Goal: Task Accomplishment & Management: Manage account settings

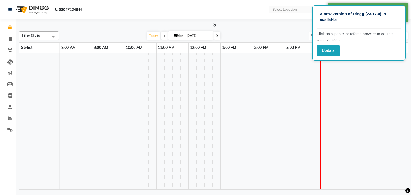
select select "en"
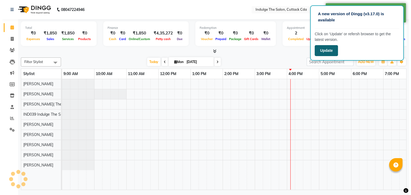
scroll to position [0, 133]
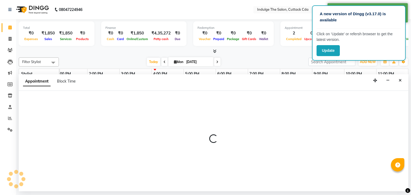
select select "63738"
select select "1275"
select select "tentative"
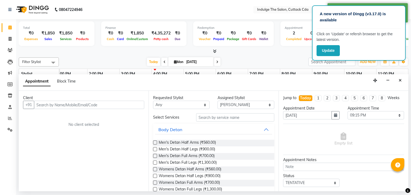
click at [328, 33] on p "Click on ‘Update’ or refersh browser to get the latest version." at bounding box center [359, 36] width 85 height 11
click at [320, 50] on button "Update" at bounding box center [328, 50] width 23 height 11
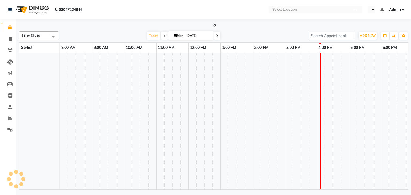
select select "en"
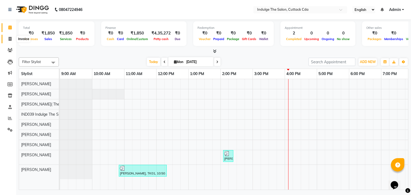
click at [10, 38] on icon at bounding box center [10, 39] width 3 height 4
select select "service"
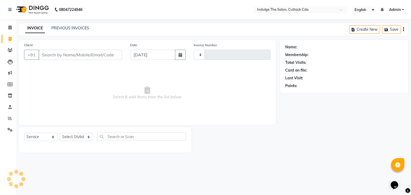
type input "1156"
select select "7297"
click at [10, 96] on icon at bounding box center [10, 96] width 5 height 4
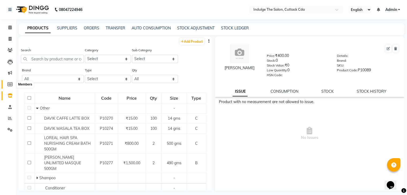
click at [10, 85] on icon at bounding box center [9, 84] width 5 height 4
select select
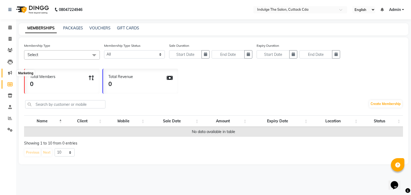
click at [10, 75] on icon at bounding box center [10, 73] width 4 height 4
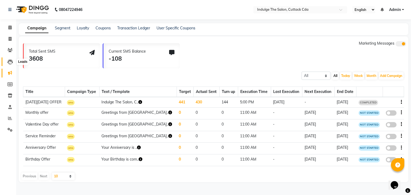
click at [9, 63] on icon at bounding box center [9, 61] width 5 height 5
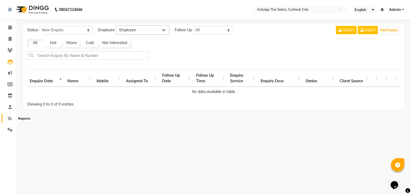
click at [10, 118] on icon at bounding box center [10, 118] width 4 height 4
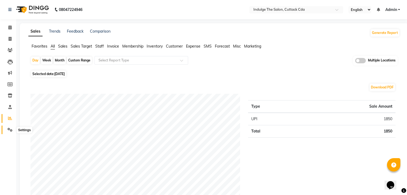
click at [9, 130] on icon at bounding box center [9, 130] width 5 height 4
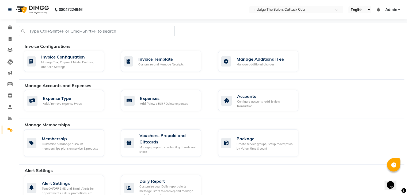
scroll to position [27, 0]
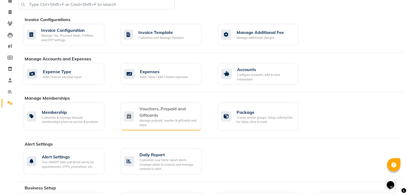
click at [156, 117] on div "Vouchers, Prepaid and Giftcards" at bounding box center [168, 112] width 58 height 13
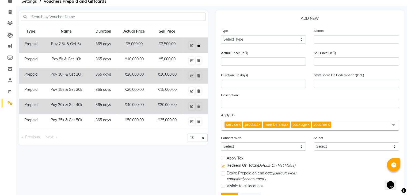
click at [199, 44] on icon at bounding box center [198, 45] width 3 height 3
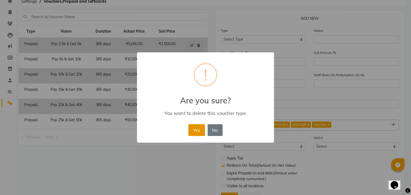
click at [196, 130] on button "Yes" at bounding box center [196, 130] width 16 height 12
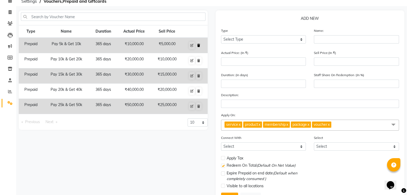
click at [198, 44] on icon at bounding box center [198, 45] width 3 height 3
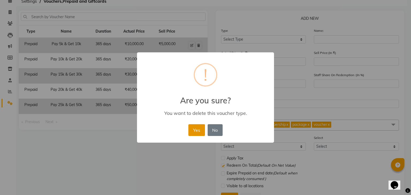
click at [196, 129] on button "Yes" at bounding box center [196, 130] width 16 height 12
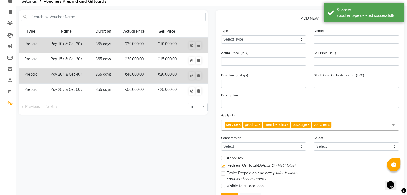
click at [119, 44] on td "₹20,000.00" at bounding box center [134, 46] width 34 height 16
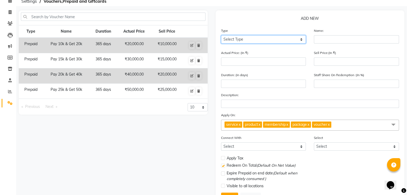
click at [250, 40] on select "Select Type Voucher Prepaid Gift Card" at bounding box center [263, 39] width 85 height 8
select select "P"
click at [221, 36] on select "Select Type Voucher Prepaid Gift Card" at bounding box center [263, 39] width 85 height 8
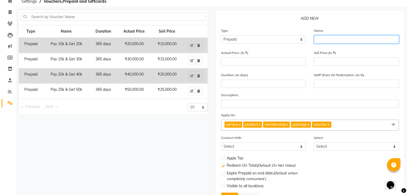
click at [323, 41] on input "text" at bounding box center [356, 39] width 85 height 8
click at [70, 44] on td "Pay 10k & Get 20k" at bounding box center [66, 46] width 47 height 16
click at [320, 40] on input "text" at bounding box center [356, 39] width 85 height 8
type input "P"
click at [346, 40] on input "Pay 10k & Get 20k" at bounding box center [356, 39] width 85 height 8
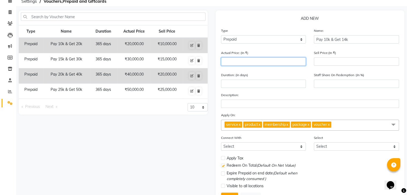
click at [257, 65] on input "number" at bounding box center [263, 62] width 85 height 8
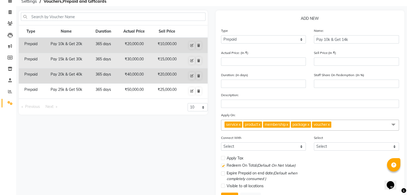
click at [146, 58] on td "₹30,000.00" at bounding box center [134, 60] width 34 height 15
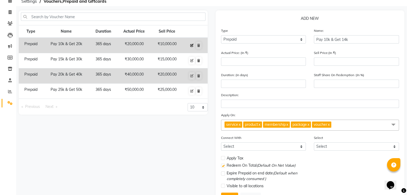
click at [192, 45] on icon at bounding box center [191, 45] width 3 height 3
type input "Pay 10k & Get 20k"
type input "20000"
type input "10000"
type input "365"
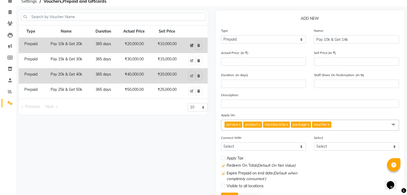
type input "50"
checkbox input "true"
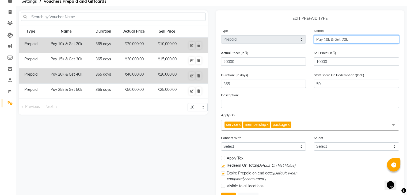
click at [346, 41] on input "Pay 10k & Get 20k" at bounding box center [356, 39] width 85 height 8
type input "Pay 10k & Get 14k"
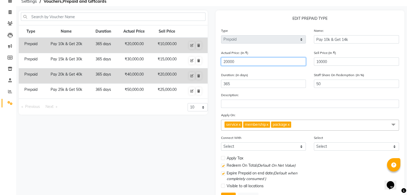
click at [227, 63] on input "20000" at bounding box center [263, 62] width 85 height 8
type input "2000"
type input "500"
type input "000"
type input "0"
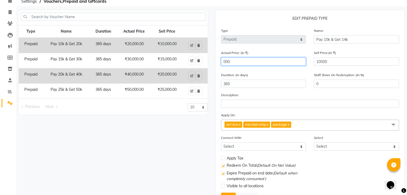
type input "1000"
type input "14000"
type input "71"
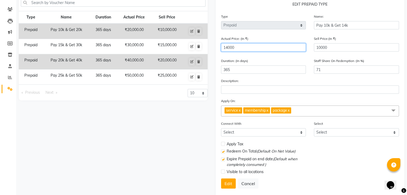
scroll to position [54, 0]
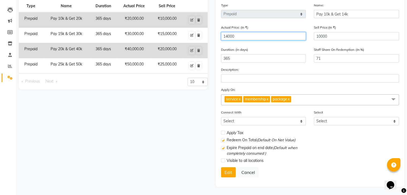
type input "14000"
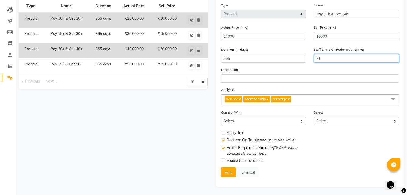
click at [328, 59] on input "71" at bounding box center [356, 58] width 85 height 8
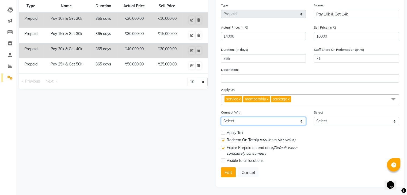
click at [283, 120] on select "Select Membership Package" at bounding box center [263, 121] width 85 height 8
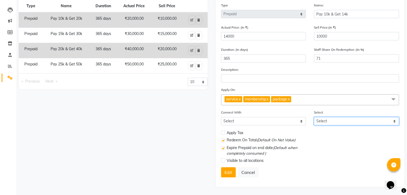
click at [327, 120] on select "Select" at bounding box center [356, 121] width 85 height 8
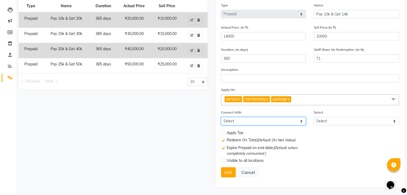
click at [273, 121] on select "Select Membership Package" at bounding box center [263, 121] width 85 height 8
click at [305, 173] on div "Edit Cancel" at bounding box center [310, 173] width 178 height 10
click at [227, 172] on button "Edit" at bounding box center [228, 173] width 15 height 10
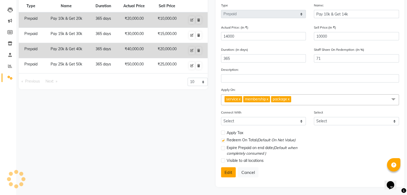
select select
checkbox input "false"
checkbox input "true"
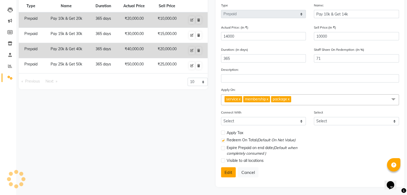
checkbox input "false"
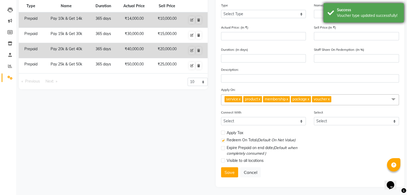
click at [354, 10] on div "Success" at bounding box center [368, 10] width 63 height 6
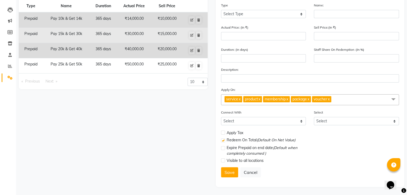
click at [177, 32] on td "₹15,000.00" at bounding box center [166, 35] width 31 height 15
click at [192, 34] on icon at bounding box center [191, 35] width 3 height 3
select select "P"
type input "Pay 15k & Get 30k"
type input "30000"
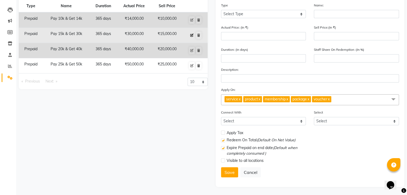
type input "15000"
type input "365"
type input "50"
checkbox input "true"
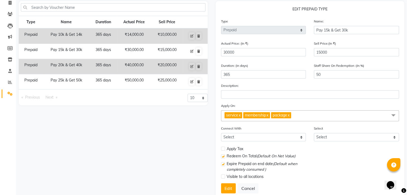
scroll to position [27, 0]
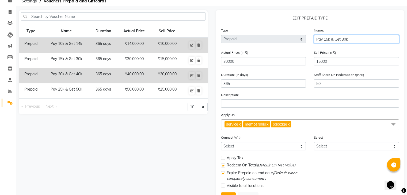
click at [346, 40] on input "Pay 15k & Get 30k" at bounding box center [356, 39] width 85 height 8
type input "Pay 15k & Get 21k"
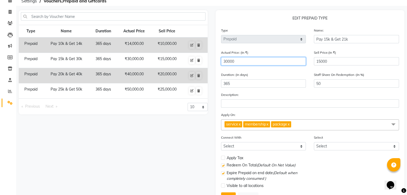
click at [228, 62] on input "30000" at bounding box center [263, 61] width 85 height 8
type input "3000"
type input "500"
type input "000"
type input "0"
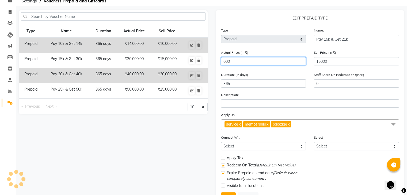
type input "2000"
type input "750"
type input "21000"
type input "71"
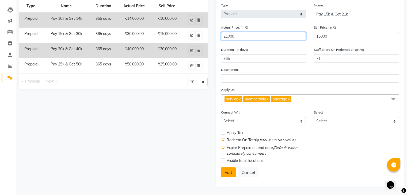
type input "21000"
click at [224, 172] on button "Edit" at bounding box center [228, 173] width 15 height 10
select select
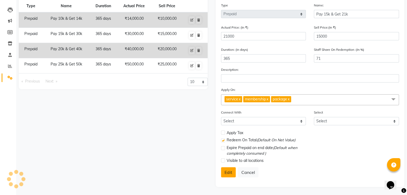
checkbox input "false"
checkbox input "true"
checkbox input "false"
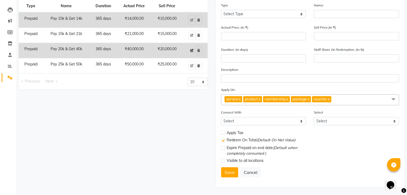
click at [192, 49] on icon at bounding box center [191, 50] width 3 height 3
select select "P"
type input "Pay 20k & Get 40k"
type input "40000"
type input "20000"
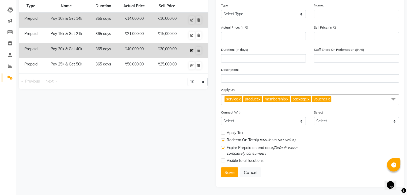
type input "365"
type input "50"
checkbox input "true"
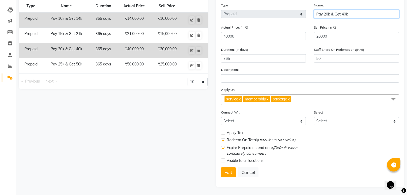
click at [345, 13] on input "Pay 20k & Get 40k" at bounding box center [356, 14] width 85 height 8
type input "Pay 20k & Get 28k"
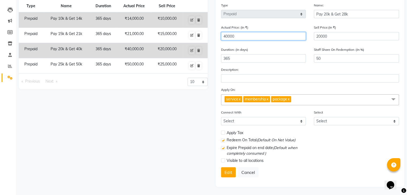
click at [228, 35] on input "40000" at bounding box center [263, 36] width 85 height 8
type input "4000"
type input "500"
type input "000"
type input "0"
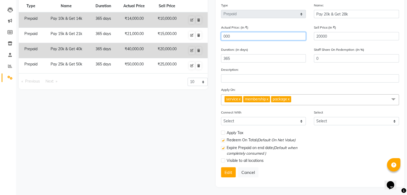
type input "2000"
type input "1000"
type input "28000"
type input "71"
type input "28000"
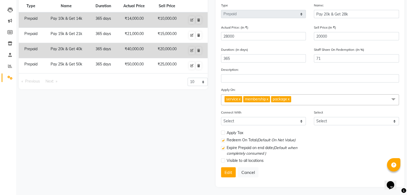
click at [274, 47] on div "Duration: (in days) 365" at bounding box center [263, 55] width 85 height 16
click at [228, 175] on button "Edit" at bounding box center [228, 173] width 15 height 10
select select
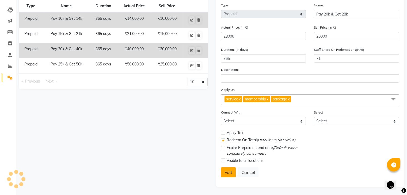
checkbox input "false"
checkbox input "true"
checkbox input "false"
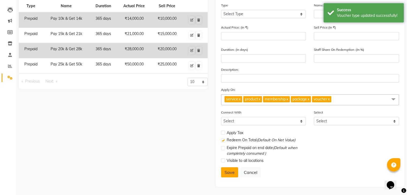
click at [228, 175] on button "Save" at bounding box center [229, 173] width 17 height 10
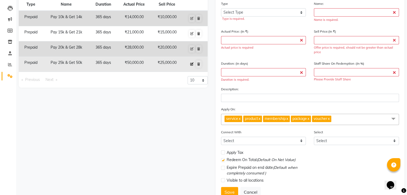
click at [192, 63] on icon at bounding box center [191, 64] width 3 height 3
select select "P"
type input "Pay 25k & Get 50k"
type input "50000"
type input "25000"
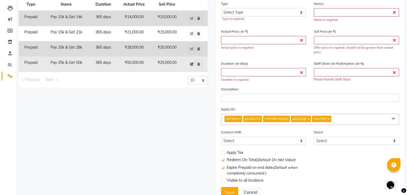
type input "365"
type input "50"
checkbox input "true"
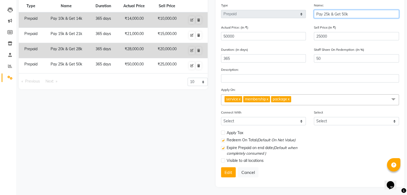
click at [344, 13] on input "Pay 25k & Get 50k" at bounding box center [356, 14] width 85 height 8
type input "Pay 25k & Get 40k"
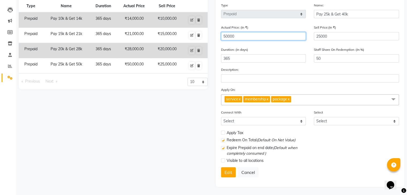
click at [225, 35] on input "50000" at bounding box center [263, 36] width 85 height 8
type input "0000"
type input "0"
type input "40000"
type input "63"
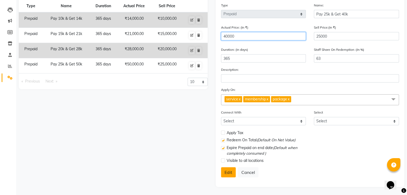
type input "40000"
click at [224, 172] on button "Edit" at bounding box center [228, 173] width 15 height 10
select select
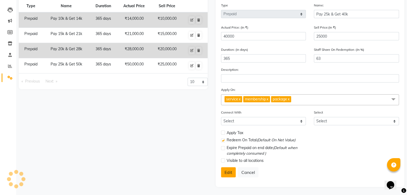
checkbox input "false"
checkbox input "true"
checkbox input "false"
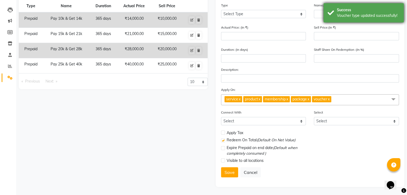
click at [362, 7] on div "Success Voucher type updated successfully!" at bounding box center [364, 12] width 80 height 19
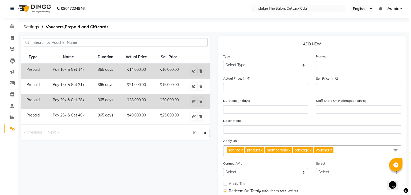
scroll to position [0, 0]
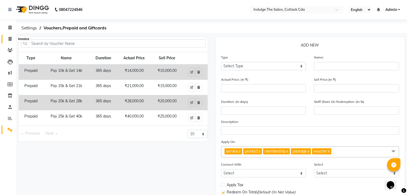
click at [10, 37] on icon at bounding box center [10, 39] width 3 height 4
select select "service"
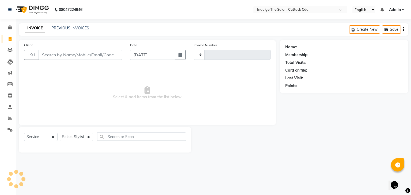
type input "1156"
select select "7297"
click at [396, 7] on span "Admin" at bounding box center [395, 10] width 12 height 6
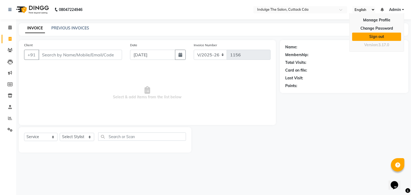
click at [390, 36] on link "Sign out" at bounding box center [376, 37] width 49 height 8
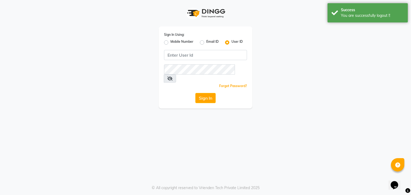
click at [173, 41] on label "Mobile Number" at bounding box center [181, 42] width 23 height 6
click at [173, 41] on input "Mobile Number" at bounding box center [171, 40] width 3 height 3
radio input "true"
radio input "false"
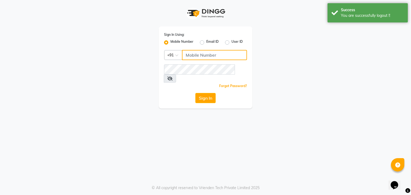
click at [202, 55] on input "Username" at bounding box center [214, 55] width 65 height 10
click at [206, 42] on label "Email ID" at bounding box center [212, 42] width 12 height 6
click at [206, 42] on input "Email ID" at bounding box center [207, 40] width 3 height 3
radio input "true"
radio input "false"
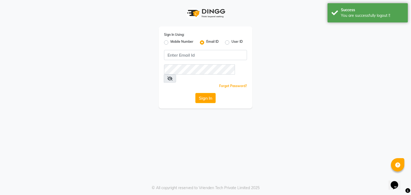
click at [232, 42] on label "User ID" at bounding box center [237, 42] width 11 height 6
click at [232, 42] on input "User ID" at bounding box center [233, 40] width 3 height 3
radio input "true"
radio input "false"
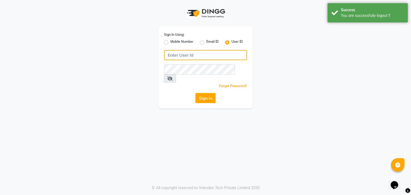
click at [202, 55] on input "Username" at bounding box center [205, 55] width 83 height 10
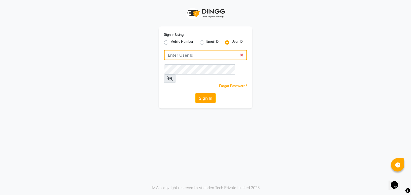
type input "9861674797"
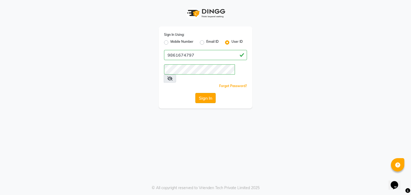
click at [210, 93] on button "Sign In" at bounding box center [205, 98] width 20 height 10
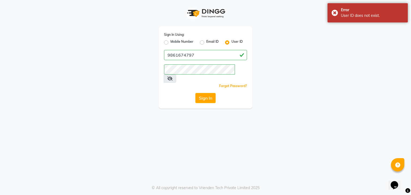
click at [172, 40] on label "Mobile Number" at bounding box center [181, 42] width 23 height 6
click at [172, 40] on input "Mobile Number" at bounding box center [171, 40] width 3 height 3
radio input "true"
radio input "false"
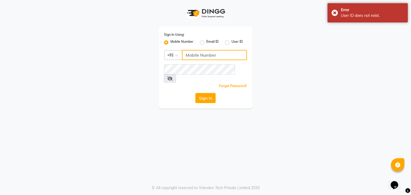
click at [200, 55] on input "Username" at bounding box center [214, 55] width 65 height 10
type input "9861674797"
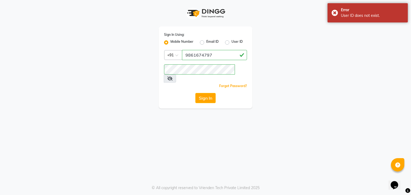
click at [173, 77] on icon at bounding box center [169, 79] width 5 height 4
click at [202, 93] on button "Sign In" at bounding box center [205, 98] width 20 height 10
